Goal: Book appointment/travel/reservation

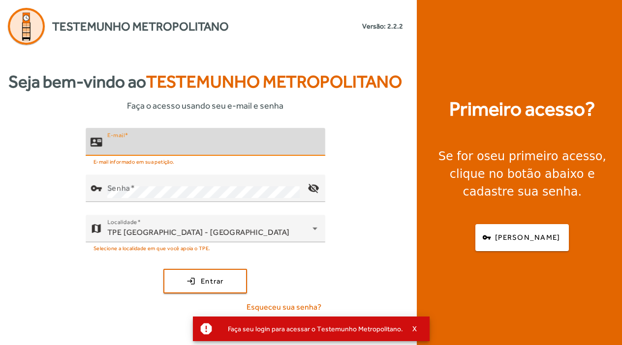
type input "**********"
click at [205, 294] on button "login Entrar" at bounding box center [205, 281] width 84 height 25
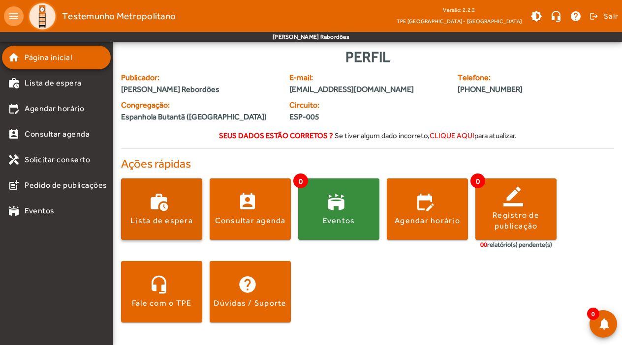
click at [167, 205] on span at bounding box center [161, 210] width 81 height 24
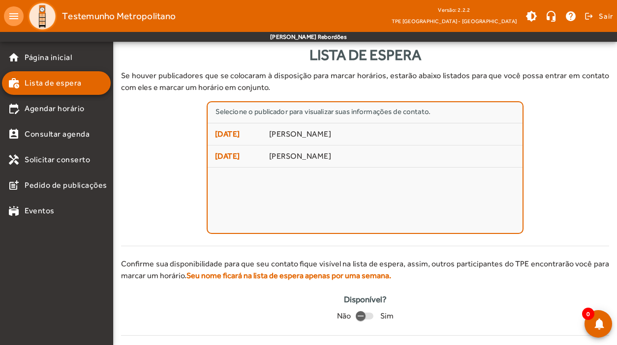
scroll to position [18, 0]
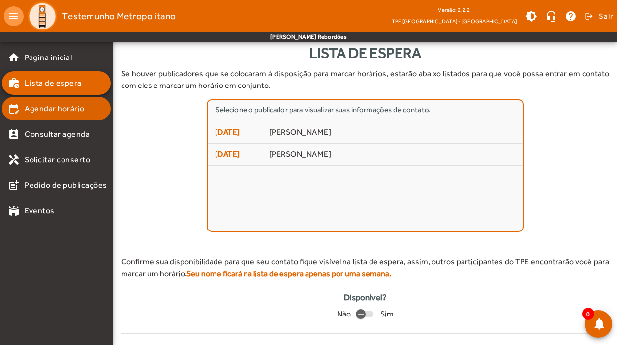
click at [54, 109] on span "Agendar horário" at bounding box center [55, 109] width 60 height 12
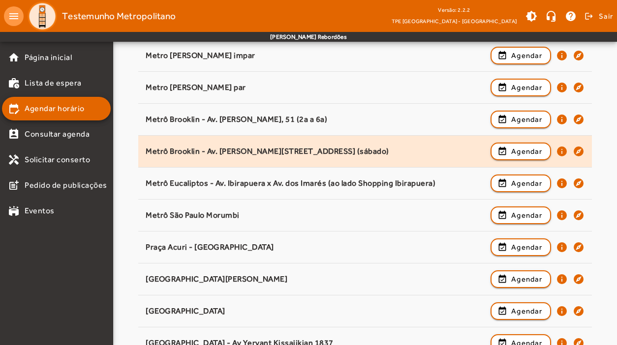
scroll to position [459, 0]
